Goal: Task Accomplishment & Management: Use online tool/utility

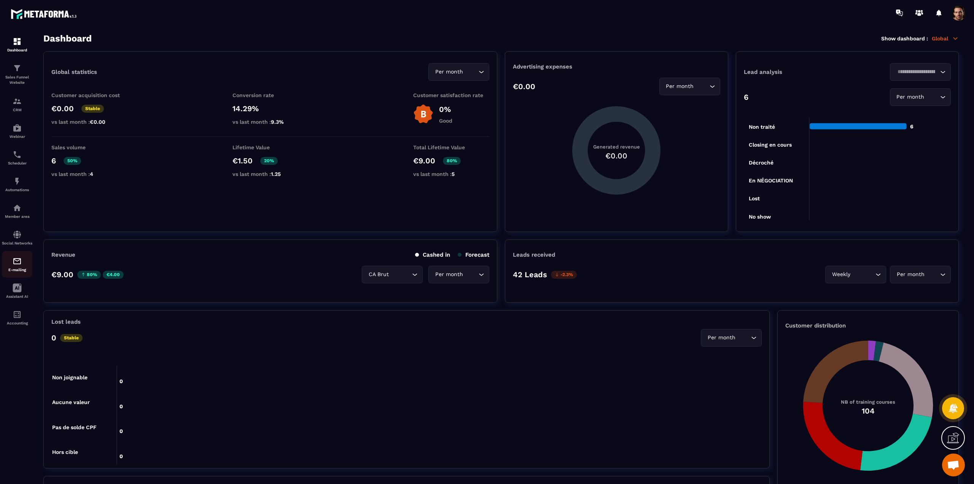
click at [17, 266] on img at bounding box center [17, 261] width 9 height 9
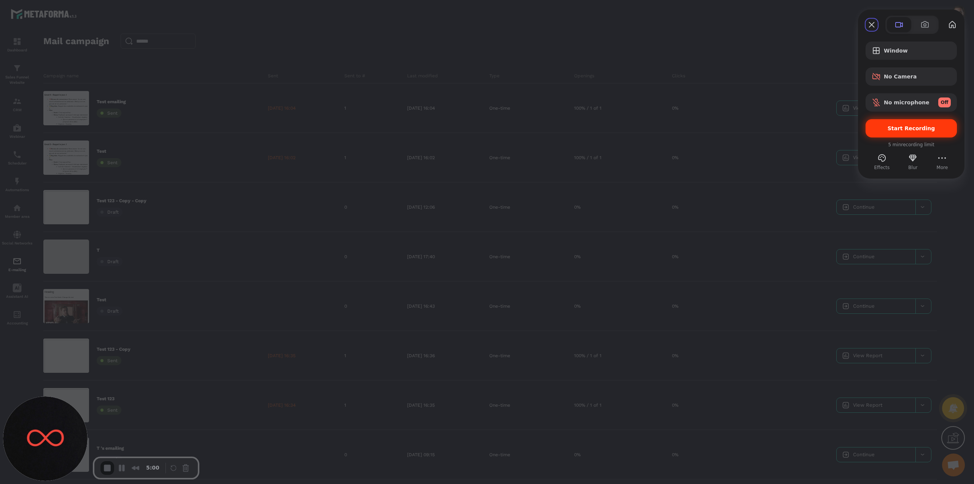
click at [894, 132] on div "Start Recording" at bounding box center [911, 128] width 91 height 18
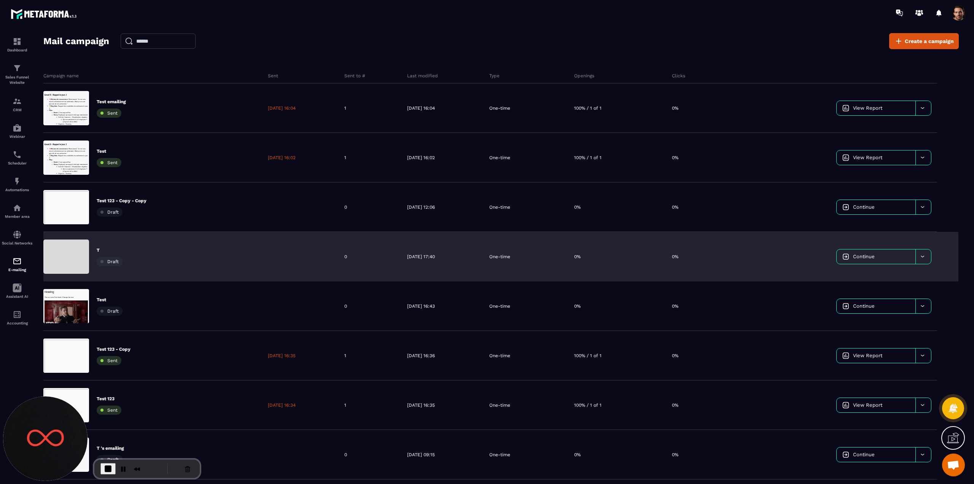
click at [861, 258] on span "Continue" at bounding box center [864, 256] width 22 height 6
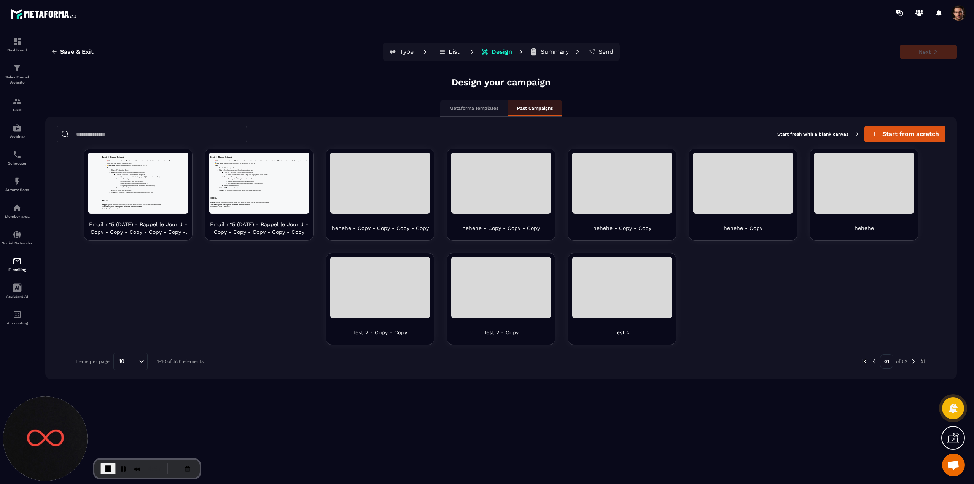
click at [444, 54] on icon at bounding box center [442, 52] width 8 height 8
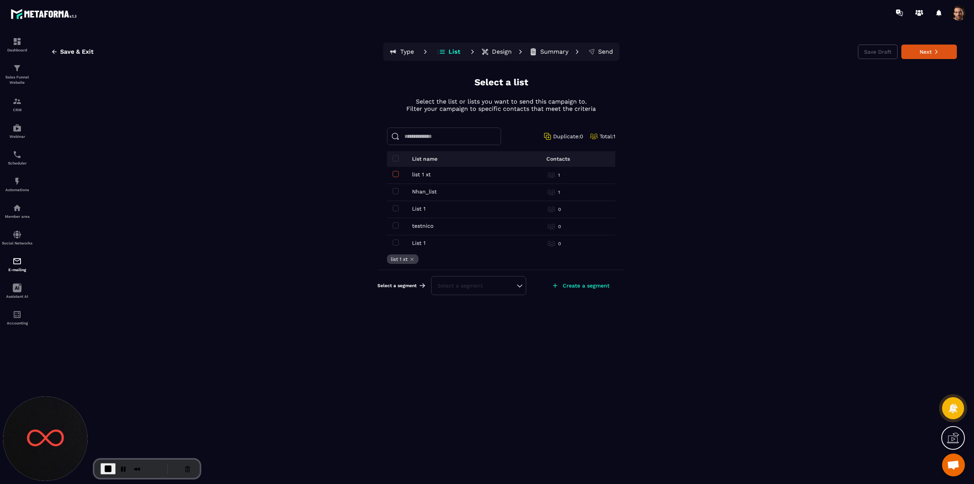
click at [396, 174] on span at bounding box center [396, 174] width 6 height 6
click at [394, 194] on td "Nhan_list Nhan_list" at bounding box center [450, 192] width 126 height 17
click at [395, 192] on span at bounding box center [396, 191] width 6 height 6
click at [924, 53] on button "Next" at bounding box center [930, 52] width 56 height 14
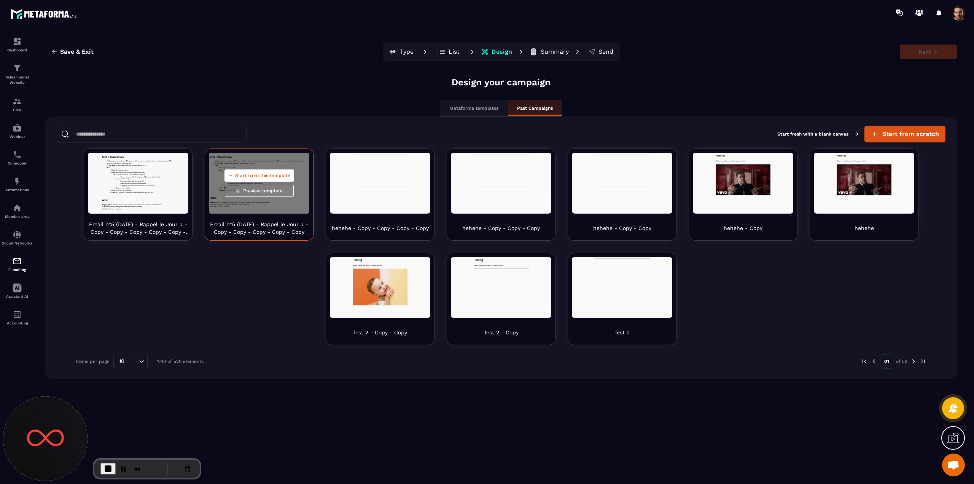
click at [262, 174] on span "Start from this template" at bounding box center [262, 175] width 55 height 6
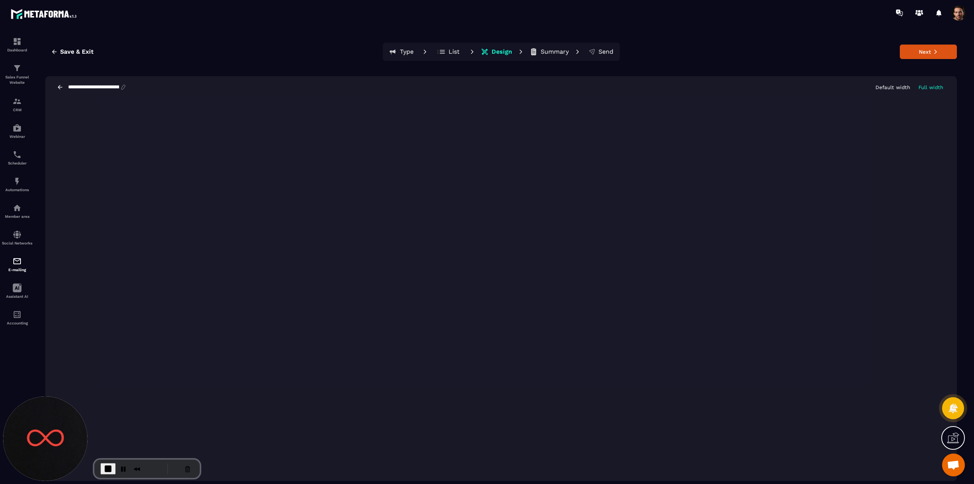
click at [901, 88] on p "Default width" at bounding box center [893, 87] width 35 height 6
click at [939, 51] on button "Next" at bounding box center [928, 52] width 57 height 14
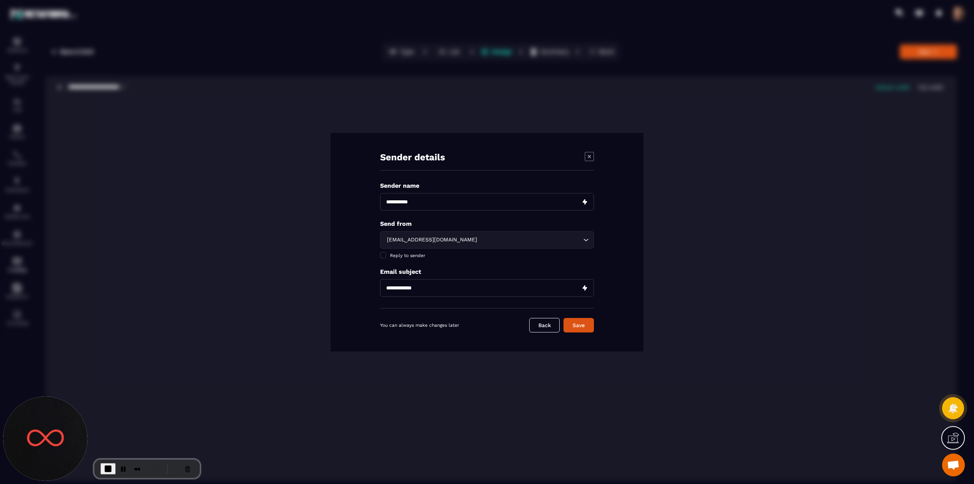
click at [413, 236] on div "[EMAIL_ADDRESS][DOMAIN_NAME]" at bounding box center [483, 240] width 198 height 8
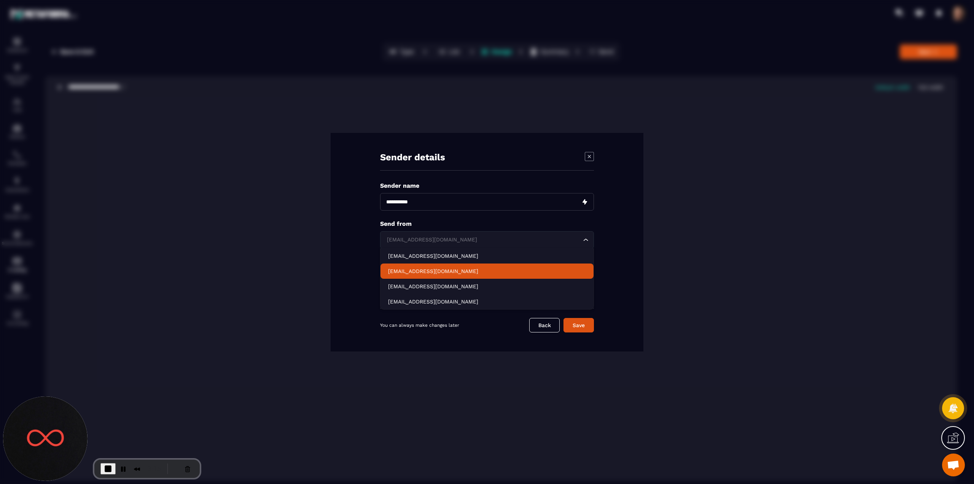
click at [406, 268] on p "[EMAIL_ADDRESS][DOMAIN_NAME]" at bounding box center [487, 271] width 198 height 8
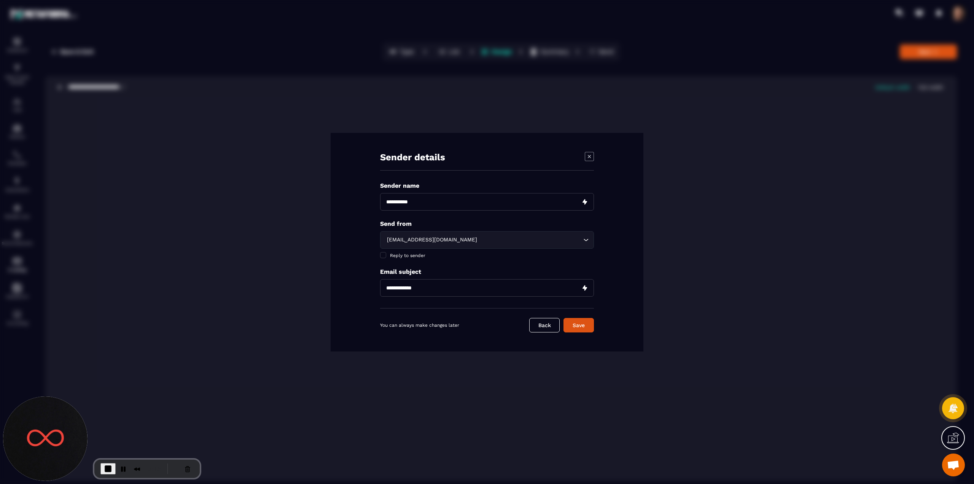
click at [423, 202] on input "Modal window" at bounding box center [487, 202] width 214 height 18
type input "********"
click at [409, 282] on input "Modal window" at bounding box center [487, 288] width 214 height 18
paste input "********"
type input "********"
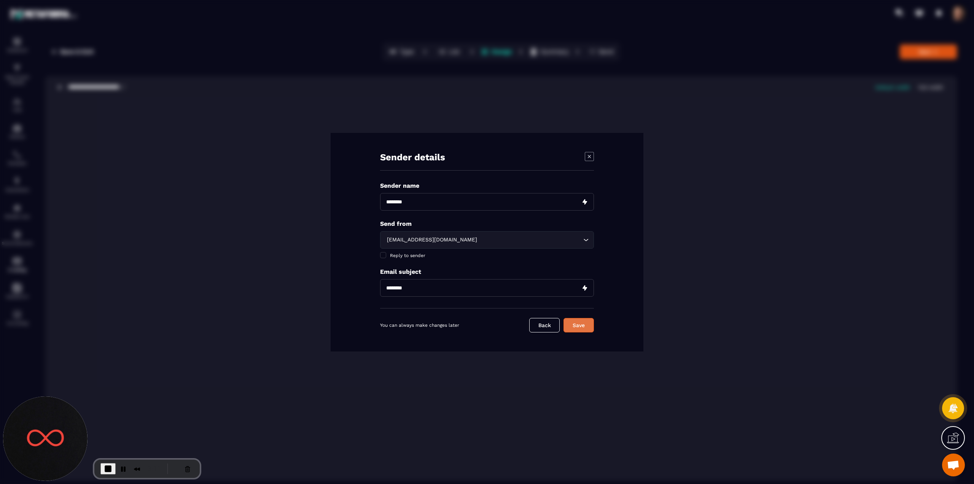
click at [570, 322] on button "Save" at bounding box center [579, 325] width 30 height 14
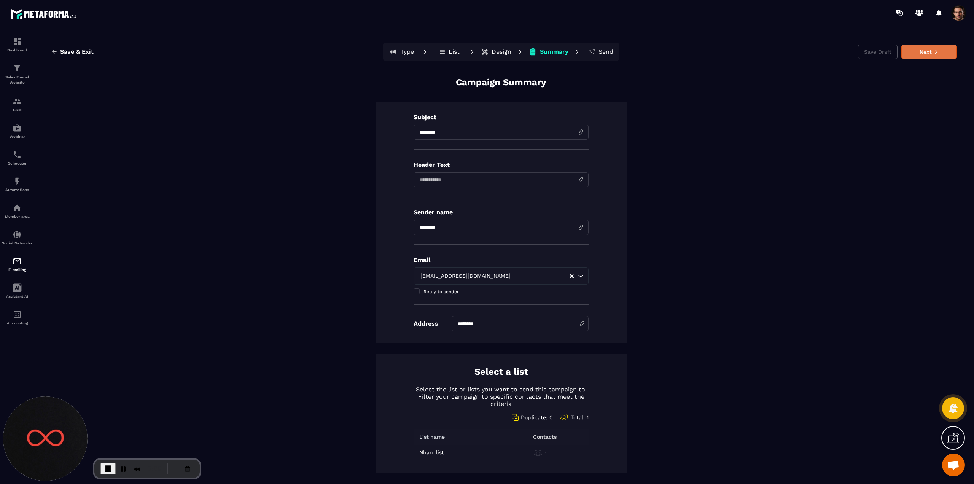
click at [910, 53] on button "Next" at bounding box center [930, 52] width 56 height 14
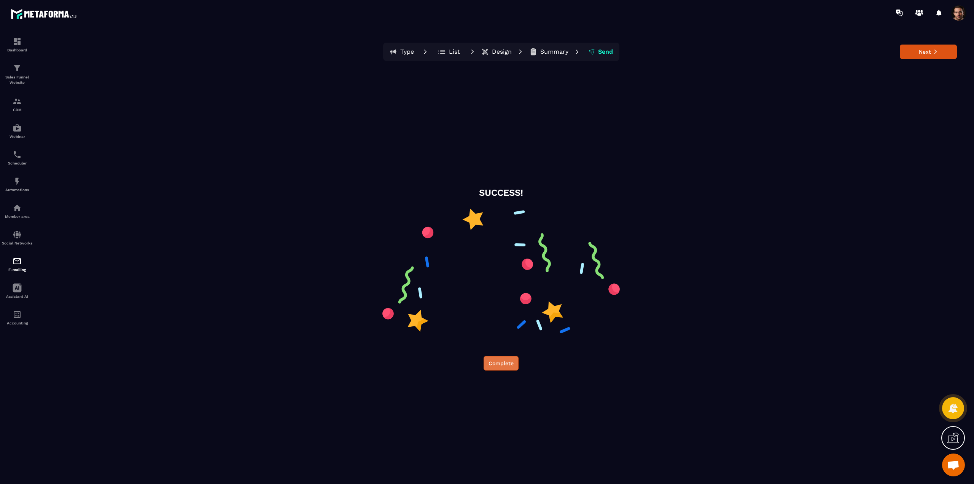
click at [495, 362] on button "Complete" at bounding box center [501, 363] width 35 height 14
